Goal: Task Accomplishment & Management: Manage account settings

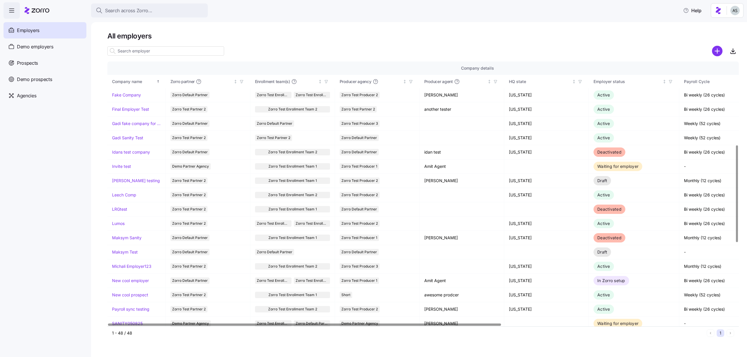
scroll to position [233, 0]
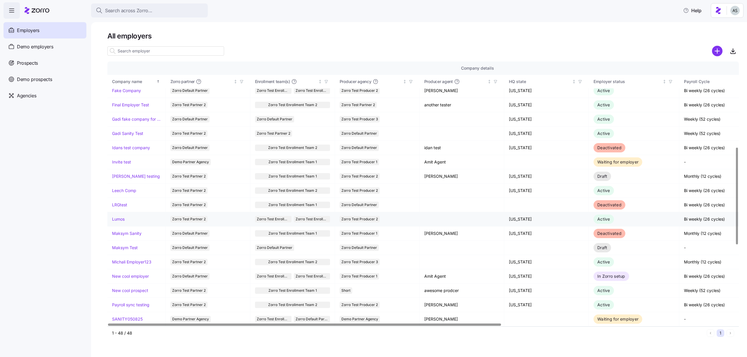
click at [116, 219] on link "Lumos" at bounding box center [118, 219] width 13 height 6
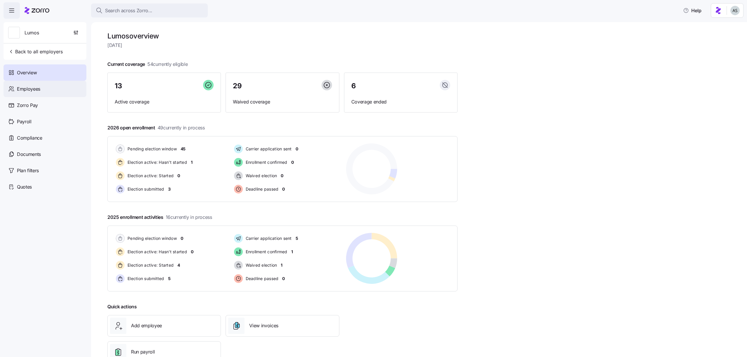
click at [47, 88] on div "Employees" at bounding box center [45, 89] width 83 height 16
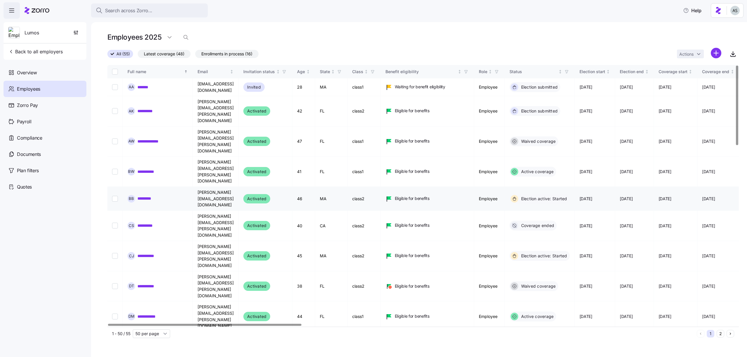
click at [117, 196] on input "Select record 5" at bounding box center [115, 199] width 6 height 6
checkbox input "true"
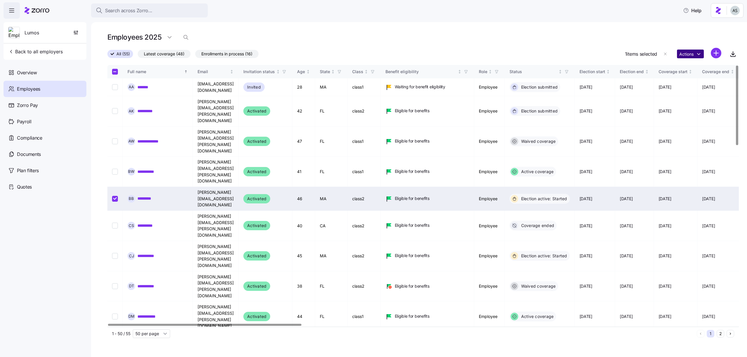
click at [687, 53] on html "Search across Zorro... Help Lumos Back to all employers Overview Employees Zorr…" at bounding box center [373, 177] width 747 height 354
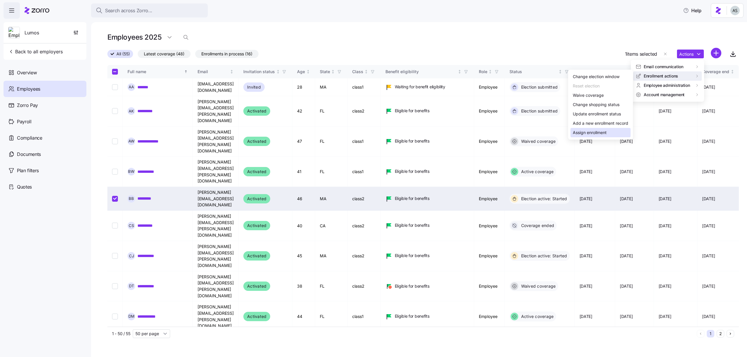
click at [605, 135] on div "Assign enrollment" at bounding box center [590, 133] width 34 height 6
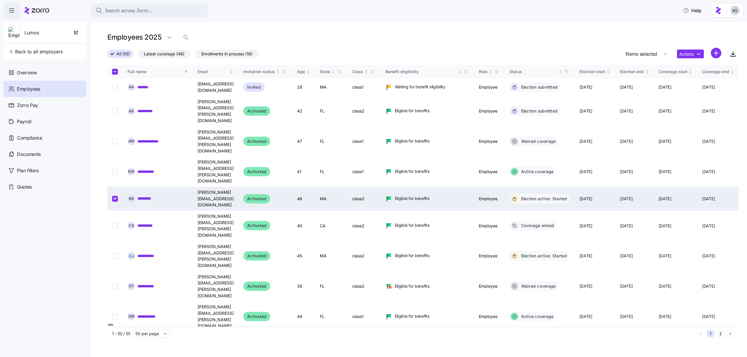
type input "Zorro Test Enrollment Team 2"
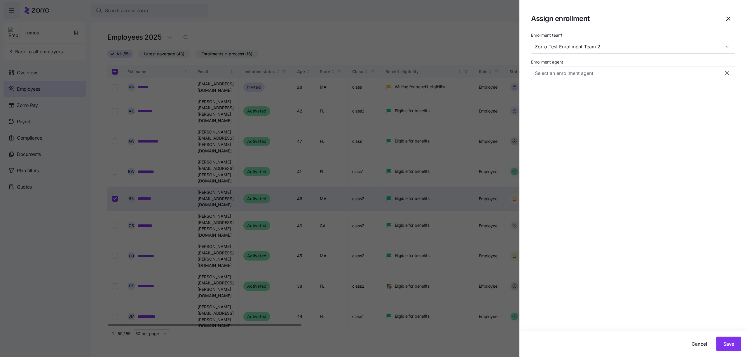
type input "[PERSON_NAME] ([EMAIL_ADDRESS][DOMAIN_NAME])"
click at [731, 352] on div "Cancel Save" at bounding box center [633, 344] width 228 height 26
click at [724, 344] on span "Save" at bounding box center [728, 344] width 11 height 7
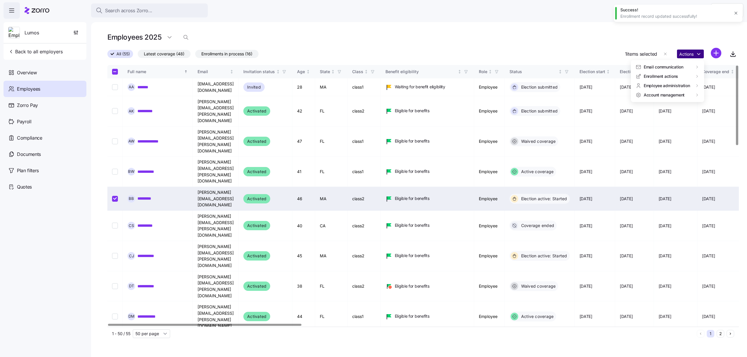
click at [702, 51] on html "Search across Zorro... Help Lumos Back to all employers Overview Employees Zorr…" at bounding box center [373, 177] width 747 height 354
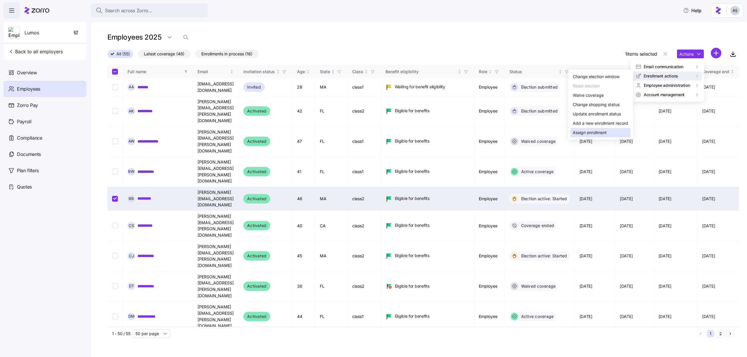
click at [598, 135] on div "Assign enrollment" at bounding box center [590, 133] width 34 height 6
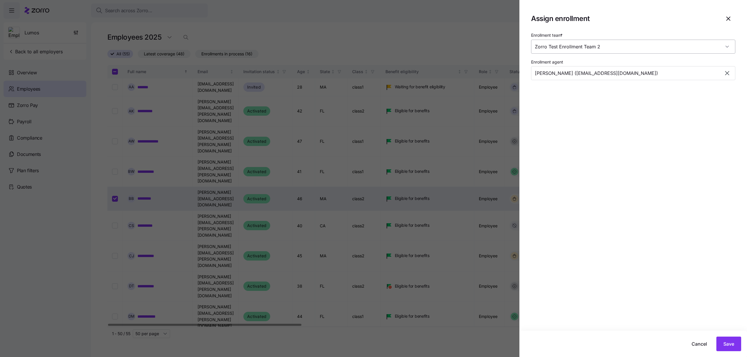
click at [579, 51] on input "Zorro Test Enrollment Team 2" at bounding box center [633, 47] width 204 height 14
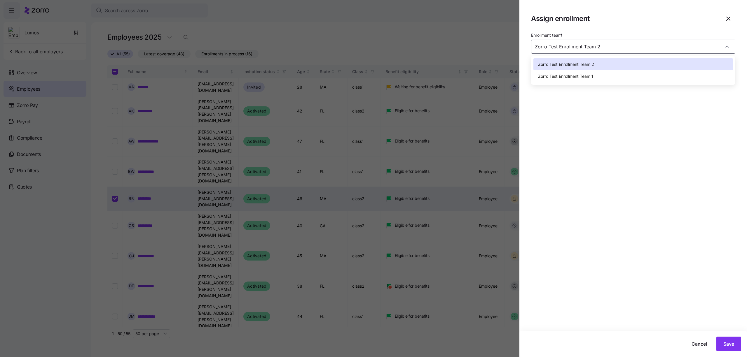
click at [579, 75] on span "Zorro Test Enrollment Team 1" at bounding box center [565, 76] width 55 height 6
type input "Zorro Test Enrollment Team 1"
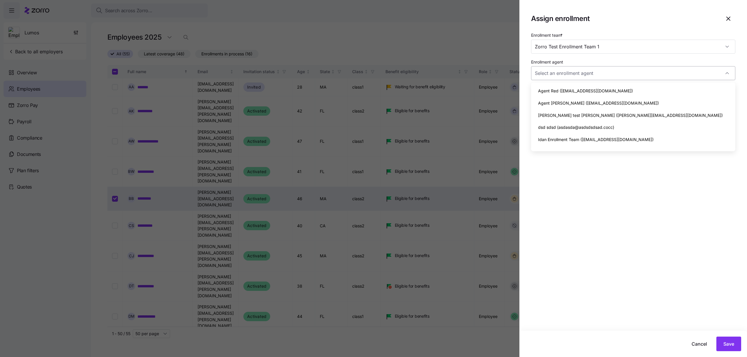
click at [592, 72] on input "Enrollment agent" at bounding box center [633, 73] width 204 height 14
click at [587, 132] on div "dsd sdsd (asdasda@asdsdsdsad.cocc)" at bounding box center [633, 127] width 200 height 12
type input "dsd sdsd (asdasda@asdsdsdsad.cocc)"
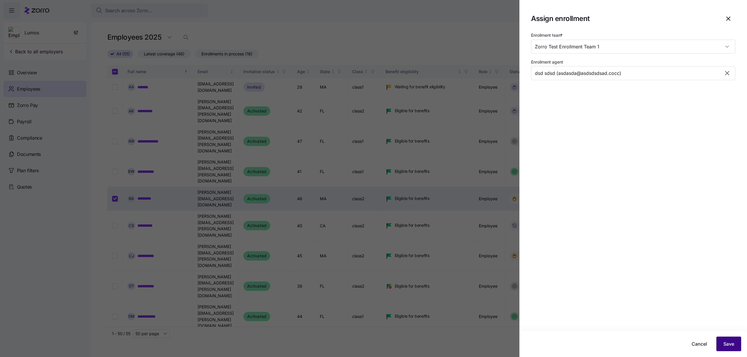
click at [718, 340] on button "Save" at bounding box center [728, 344] width 25 height 15
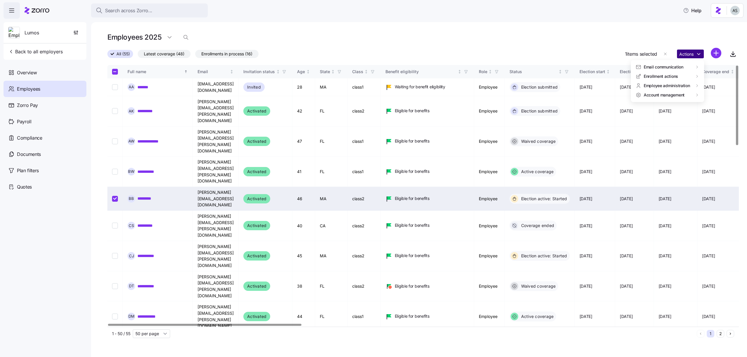
click at [687, 57] on html "Search across Zorro... Help Lumos Back to all employers Overview Employees Zorr…" at bounding box center [373, 177] width 747 height 354
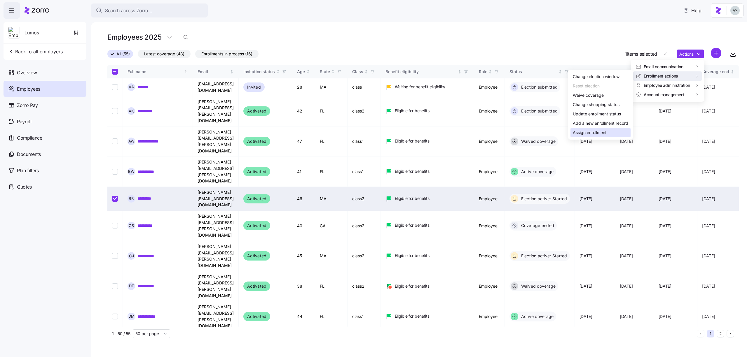
click at [595, 130] on div "Assign enrollment" at bounding box center [590, 133] width 34 height 6
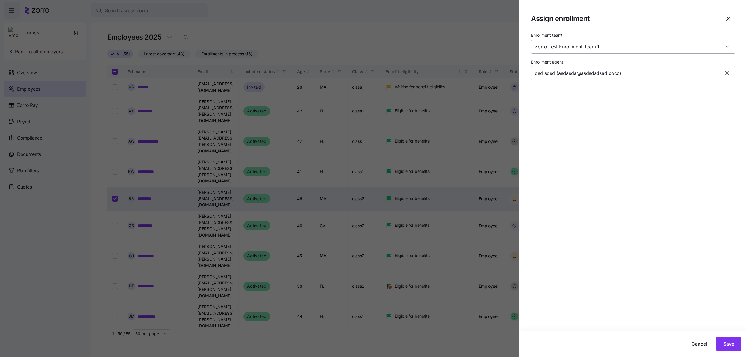
click at [631, 47] on input "Zorro Test Enrollment Team 1" at bounding box center [633, 47] width 204 height 14
click at [617, 66] on div "Zorro Test Enrollment Team 2" at bounding box center [633, 64] width 200 height 12
type input "Zorro Test Enrollment Team 2"
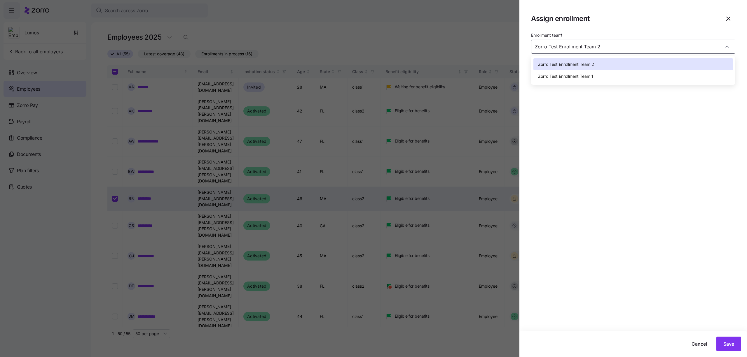
click at [592, 78] on span "Zorro Test Enrollment Team 1" at bounding box center [565, 76] width 55 height 6
type input "Zorro Test Enrollment Team 1"
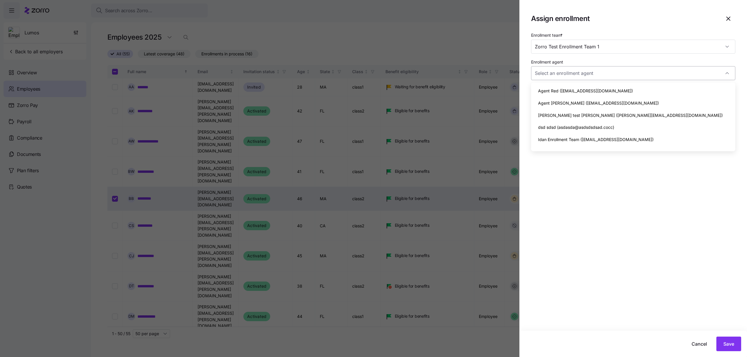
click at [592, 77] on input "Enrollment agent" at bounding box center [633, 73] width 204 height 14
click at [580, 117] on span "[PERSON_NAME] test [PERSON_NAME] ([PERSON_NAME][EMAIL_ADDRESS][DOMAIN_NAME])" at bounding box center [630, 115] width 185 height 6
type input "[PERSON_NAME] test [PERSON_NAME] ([PERSON_NAME][EMAIL_ADDRESS][DOMAIN_NAME])"
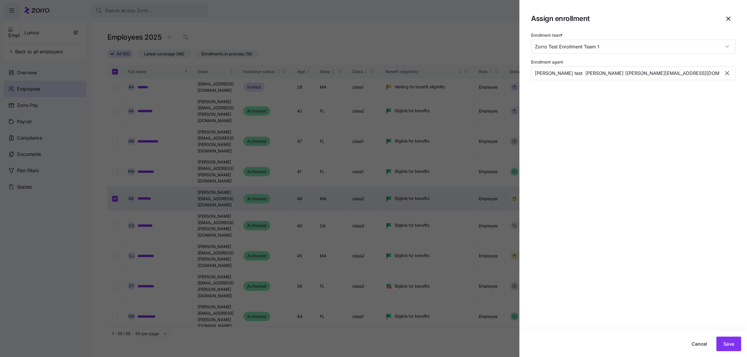
click at [580, 117] on div "Enrollment team * Zorro Test Enrollment Team 1 Enrollment agent [PERSON_NAME] t…" at bounding box center [633, 182] width 228 height 300
click at [723, 343] on span "Save" at bounding box center [728, 344] width 11 height 7
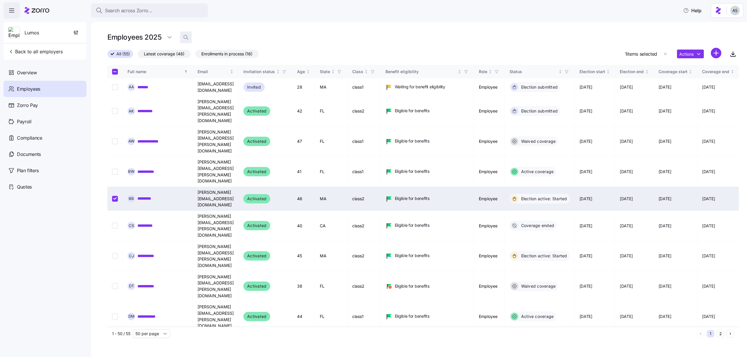
click at [187, 38] on icon "button" at bounding box center [186, 37] width 6 height 6
